Goal: Task Accomplishment & Management: Complete application form

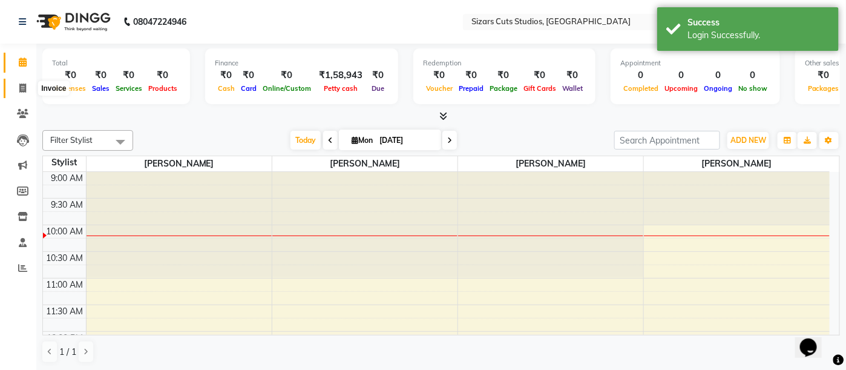
click at [25, 90] on icon at bounding box center [22, 88] width 7 height 9
select select "5579"
select select "service"
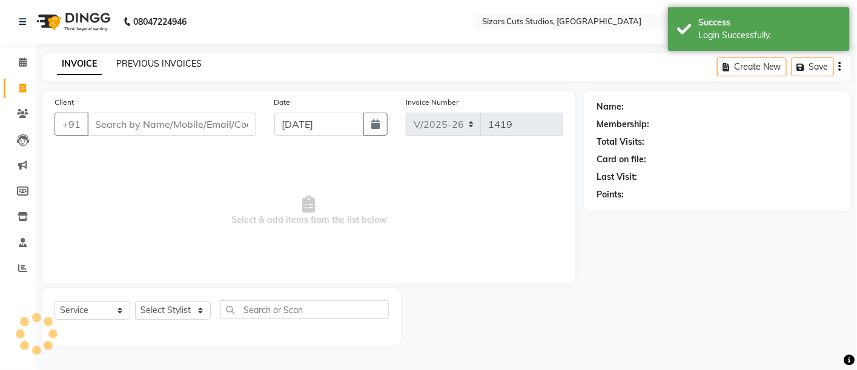
click at [142, 59] on link "PREVIOUS INVOICES" at bounding box center [158, 63] width 85 height 11
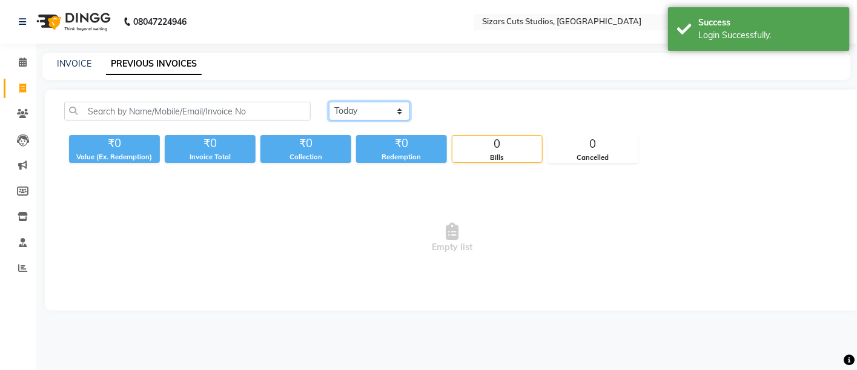
click at [348, 111] on select "[DATE] [DATE] Custom Range" at bounding box center [369, 111] width 81 height 19
select select "[DATE]"
click at [329, 102] on select "[DATE] [DATE] Custom Range" at bounding box center [369, 111] width 81 height 19
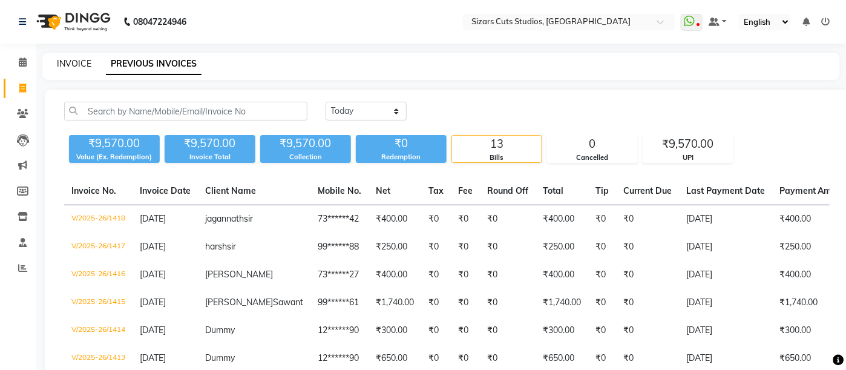
click at [89, 63] on link "INVOICE" at bounding box center [74, 63] width 35 height 11
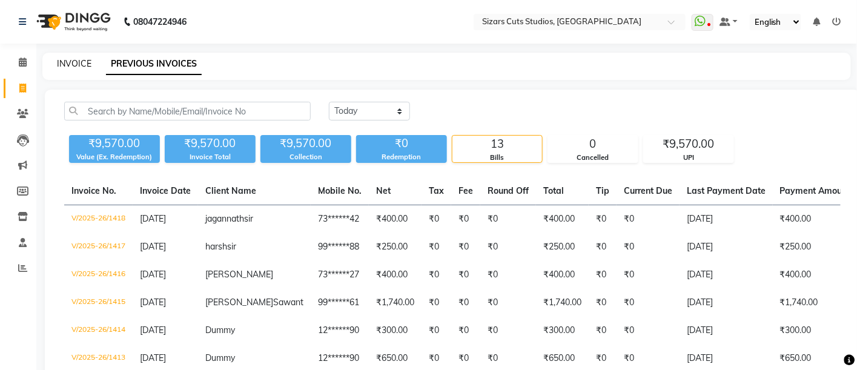
select select "5579"
select select "service"
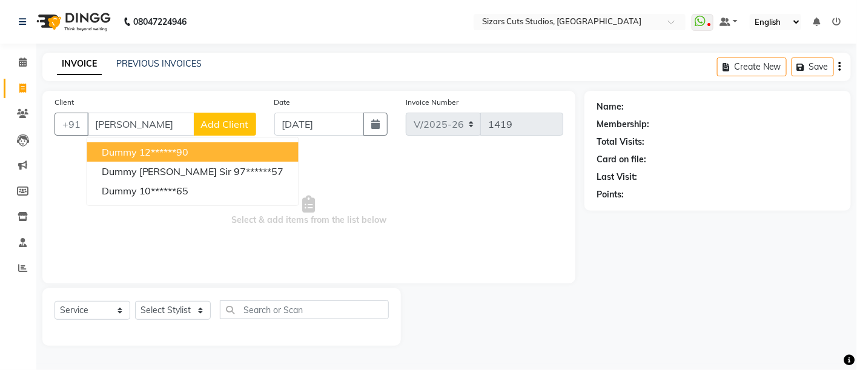
click at [183, 159] on button "Dummy 12******90" at bounding box center [192, 151] width 211 height 19
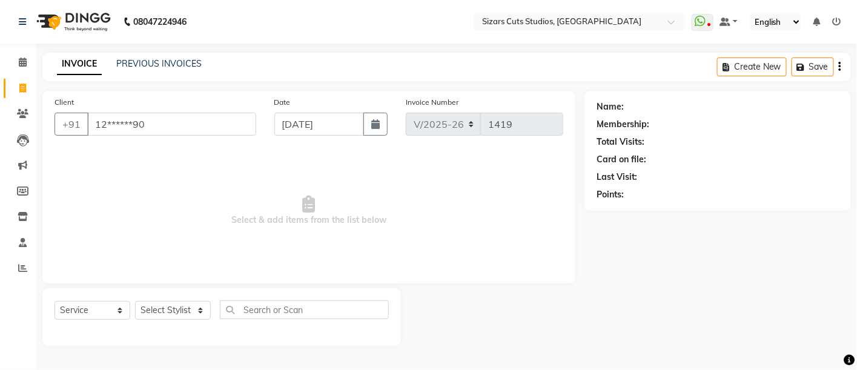
type input "12******90"
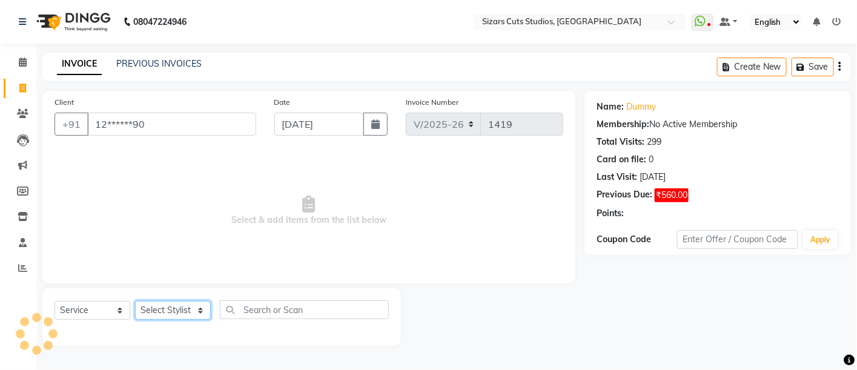
click at [191, 310] on select "Select Stylist Admin [PERSON_NAME] [PERSON_NAME] [PERSON_NAME] Priyanka [PERSON…" at bounding box center [173, 310] width 76 height 19
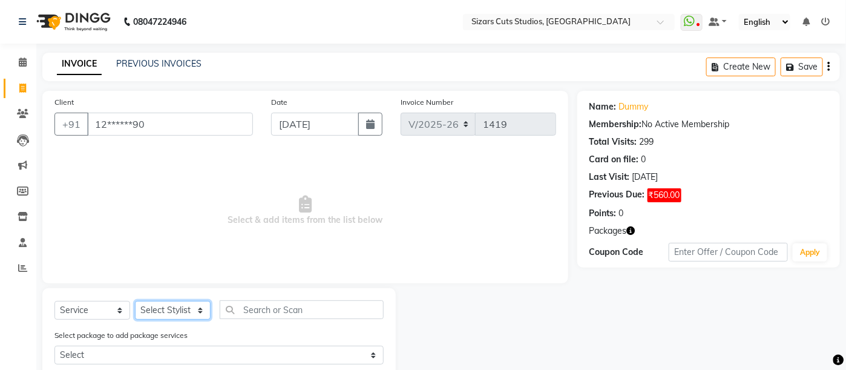
select select "37987"
click at [135, 301] on select "Select Stylist Admin [PERSON_NAME] [PERSON_NAME] [PERSON_NAME] Priyanka [PERSON…" at bounding box center [173, 310] width 76 height 19
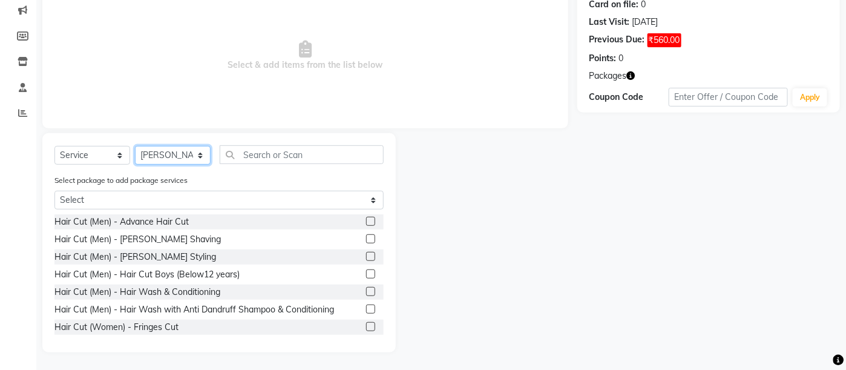
scroll to position [156, 0]
click at [108, 156] on select "Select Service Product Membership Package Voucher Prepaid Gift Card" at bounding box center [92, 154] width 76 height 19
select select "package"
click at [54, 164] on select "Select Service Product Membership Package Voucher Prepaid Gift Card" at bounding box center [92, 154] width 76 height 19
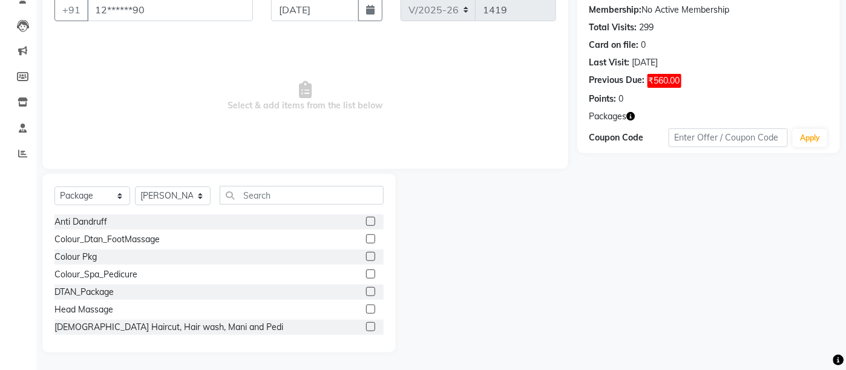
click at [366, 308] on label at bounding box center [370, 309] width 9 height 9
click at [366, 308] on input "checkbox" at bounding box center [370, 310] width 8 height 8
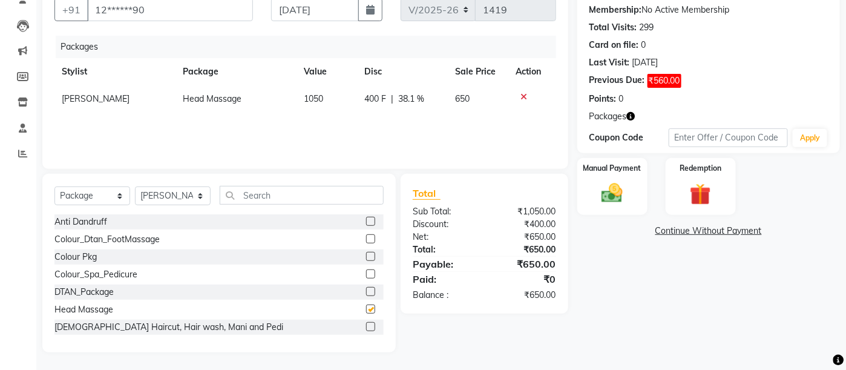
checkbox input "false"
click at [610, 193] on img at bounding box center [613, 193] width 36 height 25
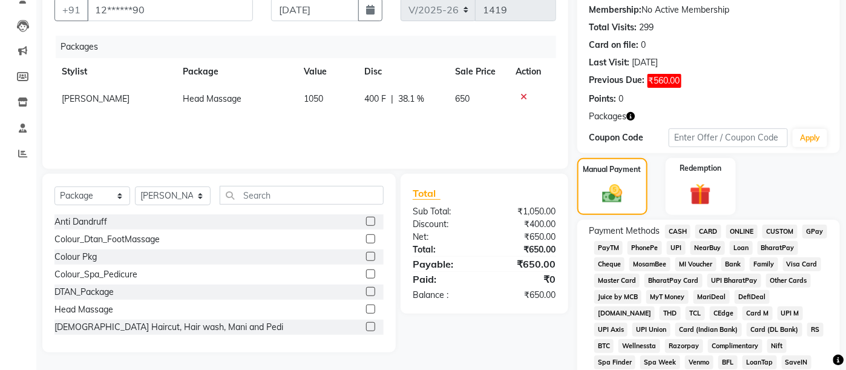
click at [676, 245] on span "UPI" at bounding box center [676, 248] width 19 height 14
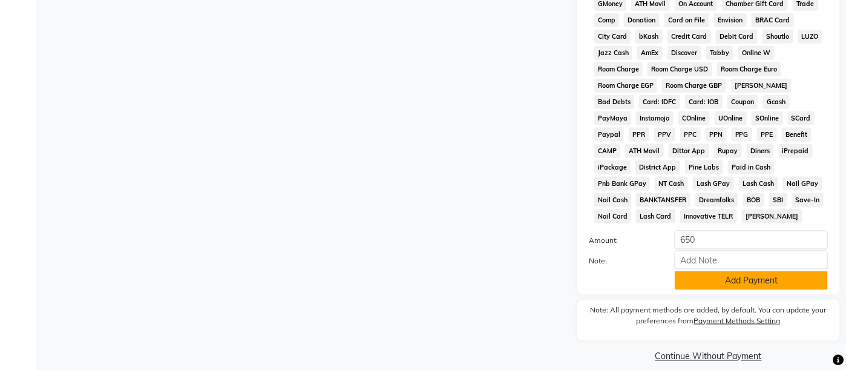
click at [700, 271] on button "Add Payment" at bounding box center [751, 280] width 153 height 19
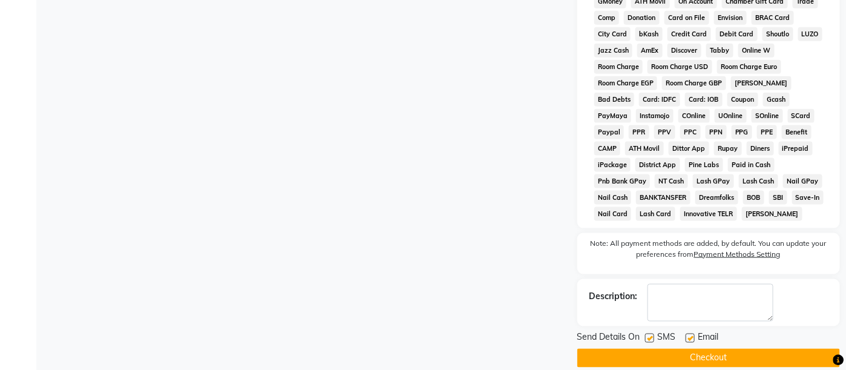
scroll to position [493, 0]
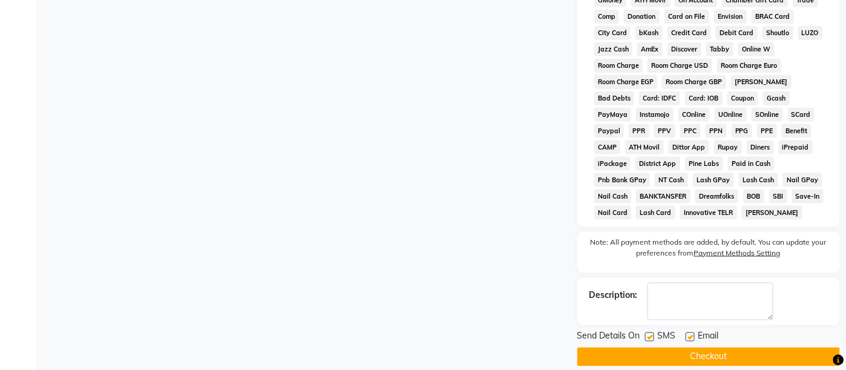
click at [691, 348] on button "Checkout" at bounding box center [709, 357] width 263 height 19
